Goal: Task Accomplishment & Management: Complete application form

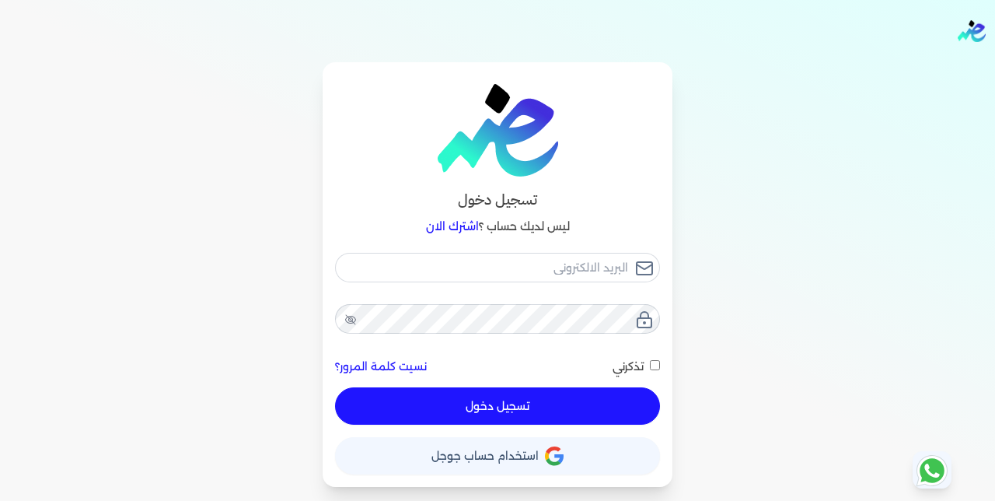
click at [556, 458] on icon "button" at bounding box center [554, 455] width 19 height 19
click at [478, 460] on span "استخدام حساب جوجل" at bounding box center [485, 455] width 107 height 11
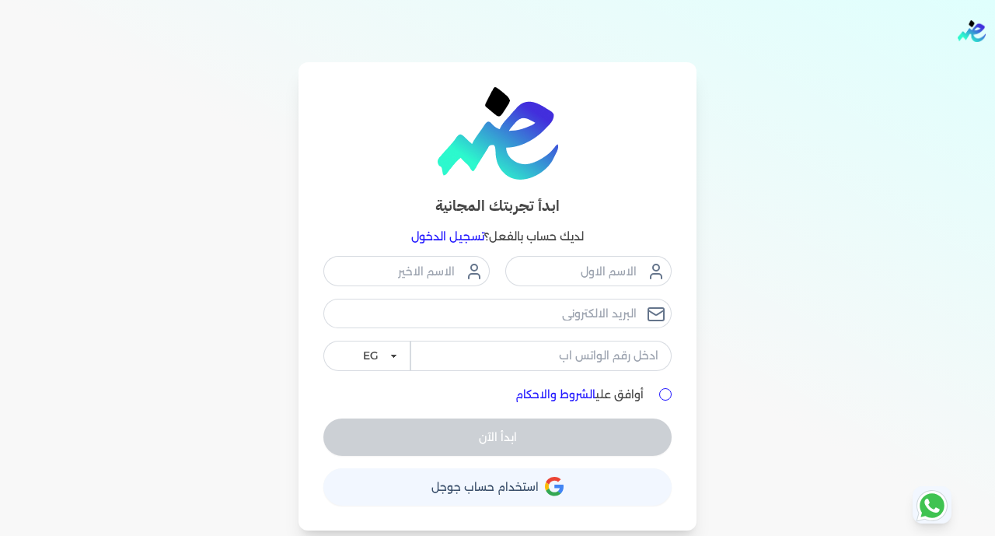
click at [533, 500] on button "حساب استخدام حساب جوجل" at bounding box center [497, 486] width 348 height 37
click at [560, 258] on input "text" at bounding box center [588, 271] width 166 height 30
type input "George"
click at [411, 254] on div "ابدأ تجربتك المجانية لديك حساب بالفعل؟ تسجيل الدخول George EG KSA أوافق علي الش…" at bounding box center [498, 296] width 398 height 468
click at [418, 271] on input "text" at bounding box center [406, 271] width 166 height 30
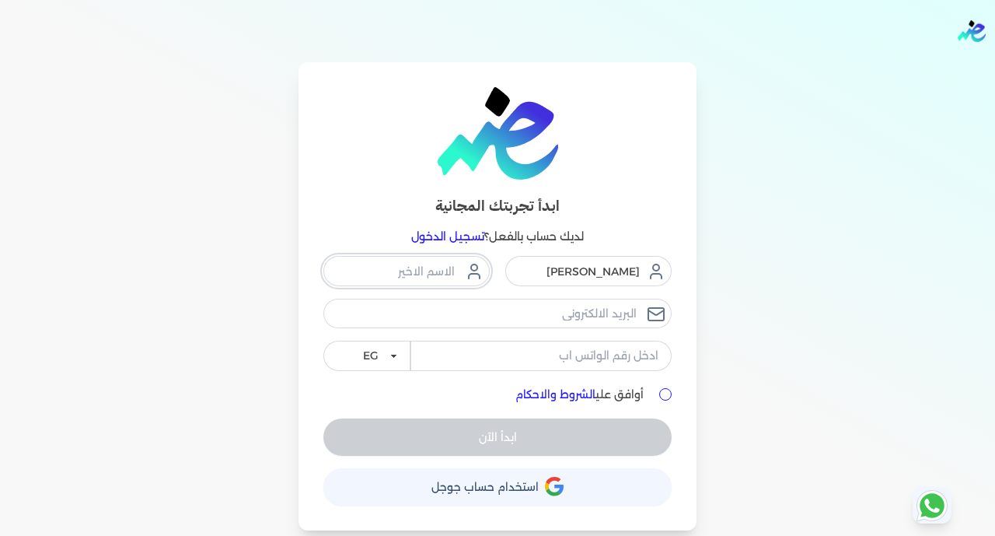
click at [444, 276] on input "text" at bounding box center [406, 271] width 166 height 30
click at [543, 310] on input "email" at bounding box center [497, 314] width 348 height 30
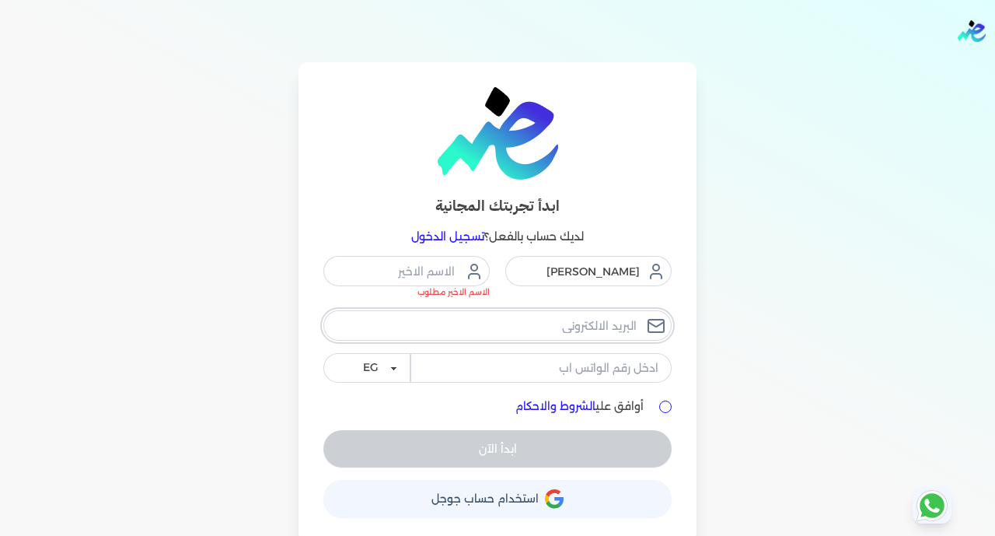
type input "doubledeckereg@gmail.com"
click at [563, 369] on input "tel" at bounding box center [541, 368] width 261 height 30
type input "01277365366"
click at [665, 404] on input "أوافق علي الشروط والاحكام" at bounding box center [665, 406] width 12 height 12
checkbox input "true"
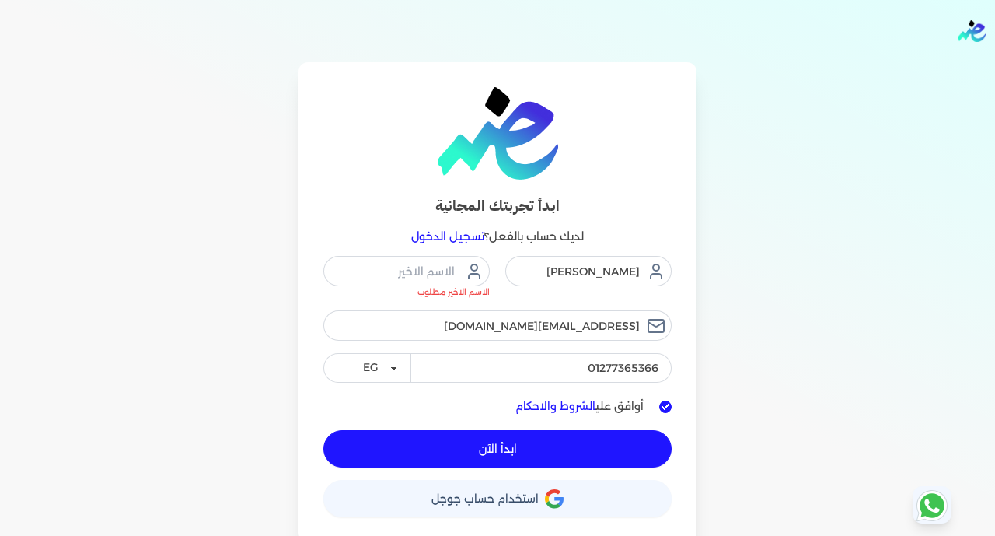
click at [491, 438] on button "ابدأ الآن" at bounding box center [497, 448] width 348 height 37
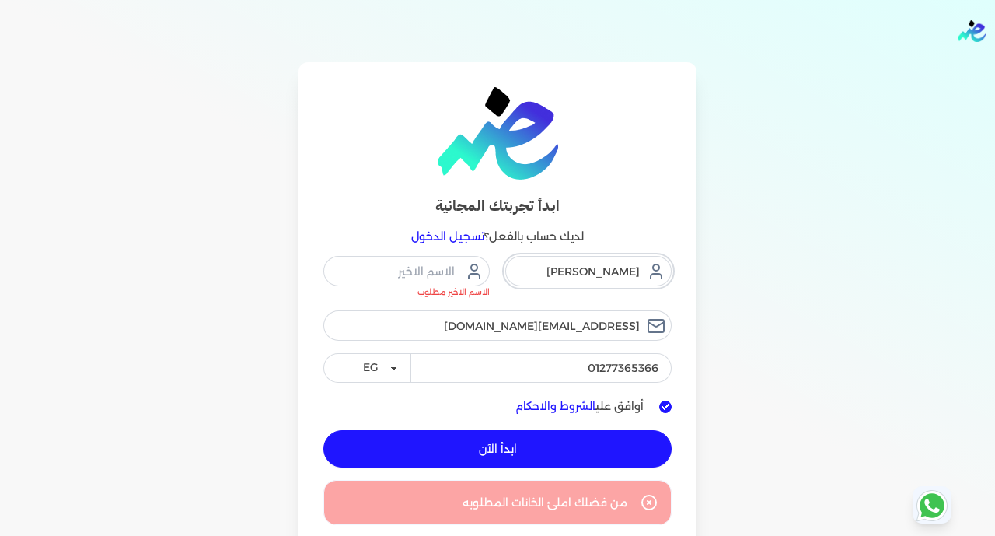
click at [555, 262] on input "George" at bounding box center [588, 271] width 166 height 30
click at [428, 256] on input "text" at bounding box center [406, 271] width 166 height 30
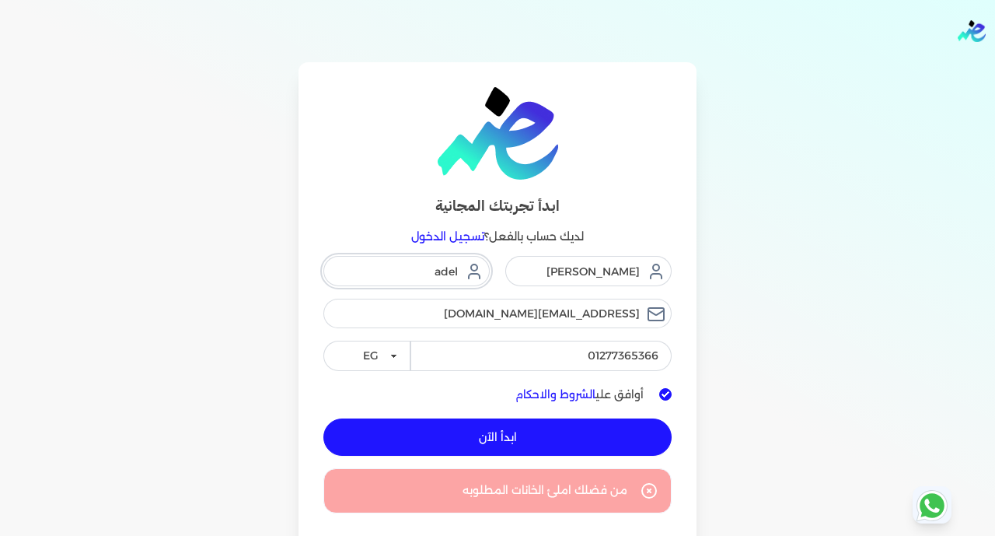
type input "adel"
click at [543, 438] on button "ابدأ الآن" at bounding box center [497, 436] width 348 height 37
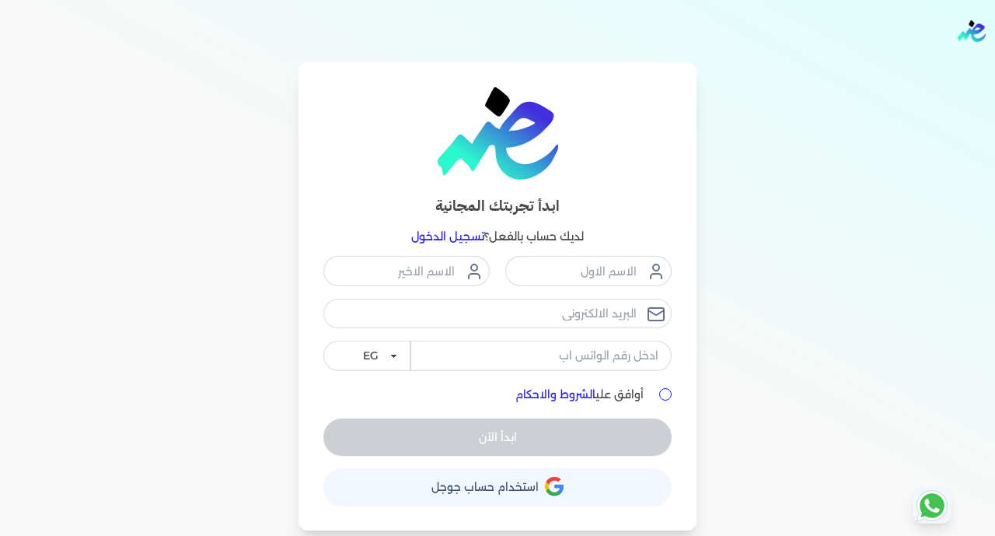
click at [536, 483] on span "استخدام حساب جوجل" at bounding box center [485, 486] width 107 height 11
